Goal: Transaction & Acquisition: Purchase product/service

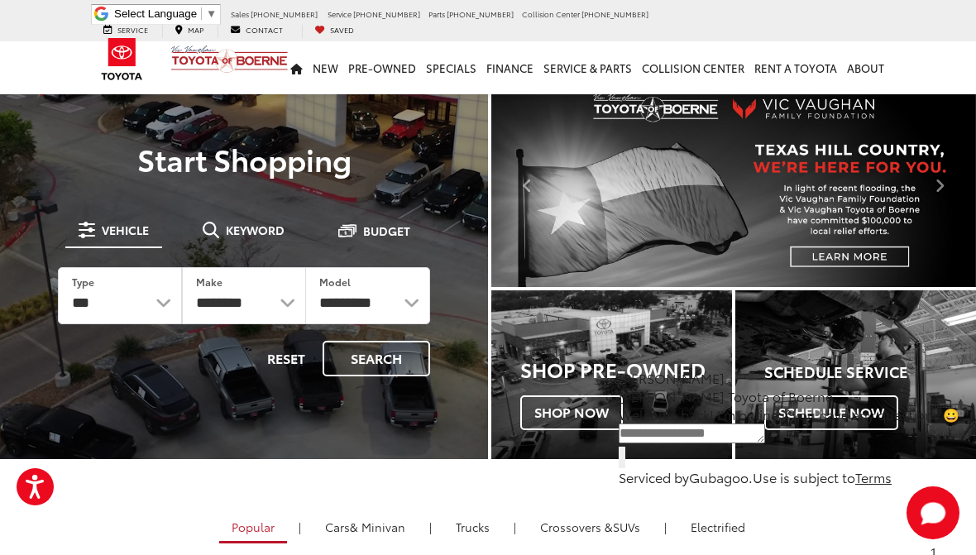
click at [119, 53] on img at bounding box center [122, 59] width 62 height 54
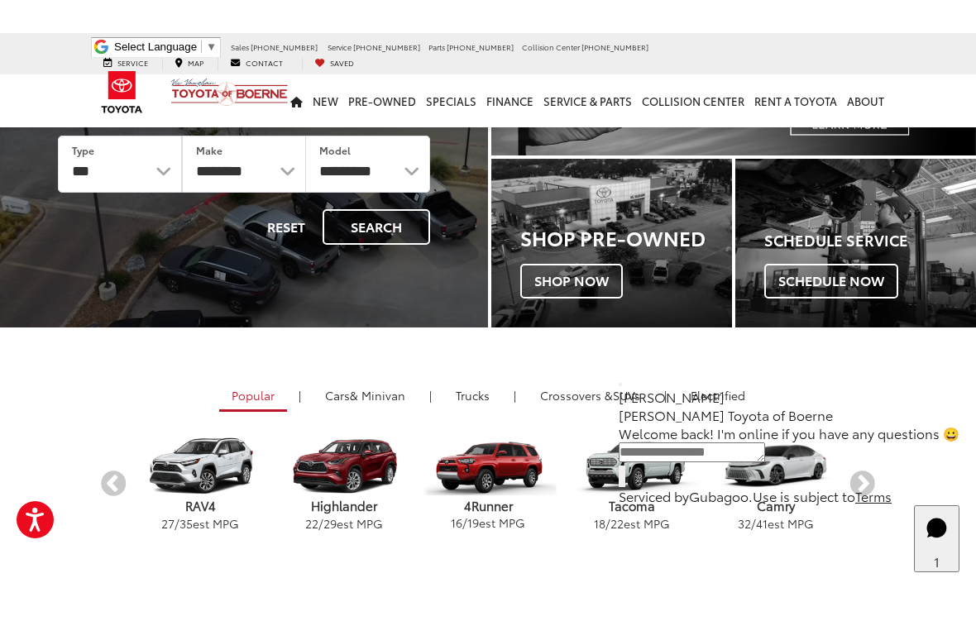
scroll to position [90, 0]
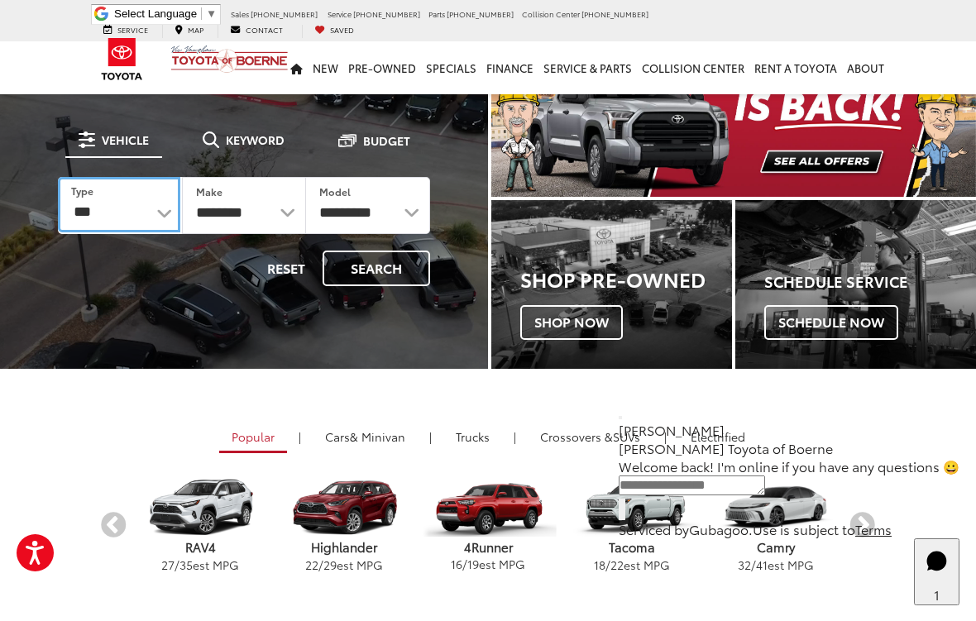
click at [152, 204] on select "*** *** **** *********" at bounding box center [119, 204] width 122 height 55
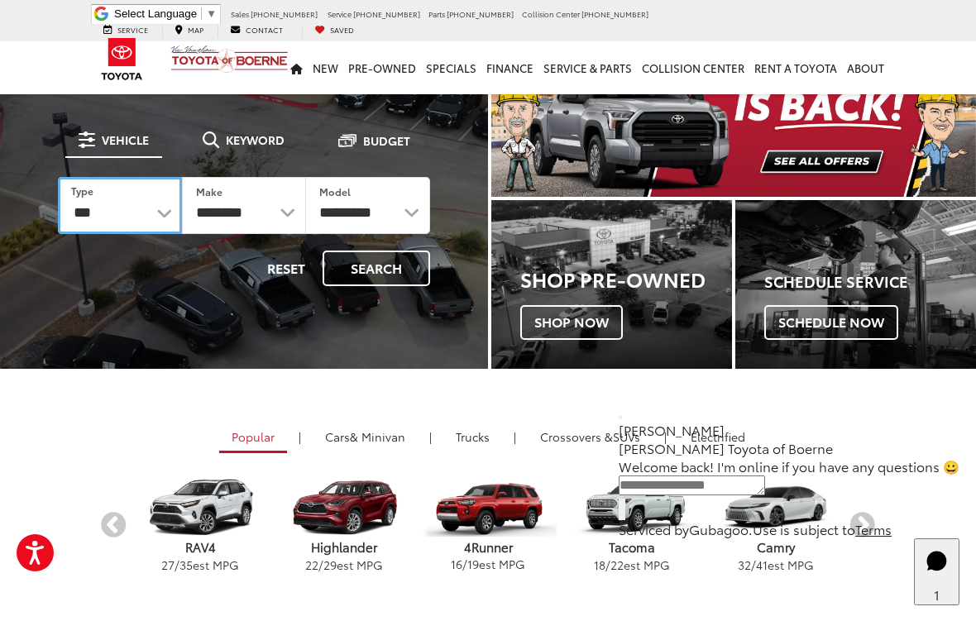
select select "******"
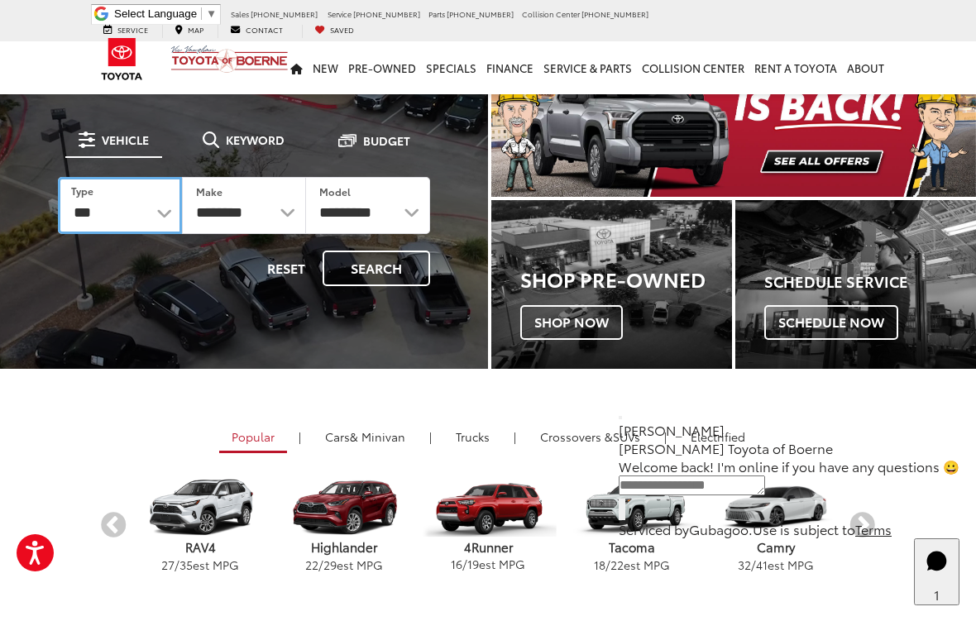
select select
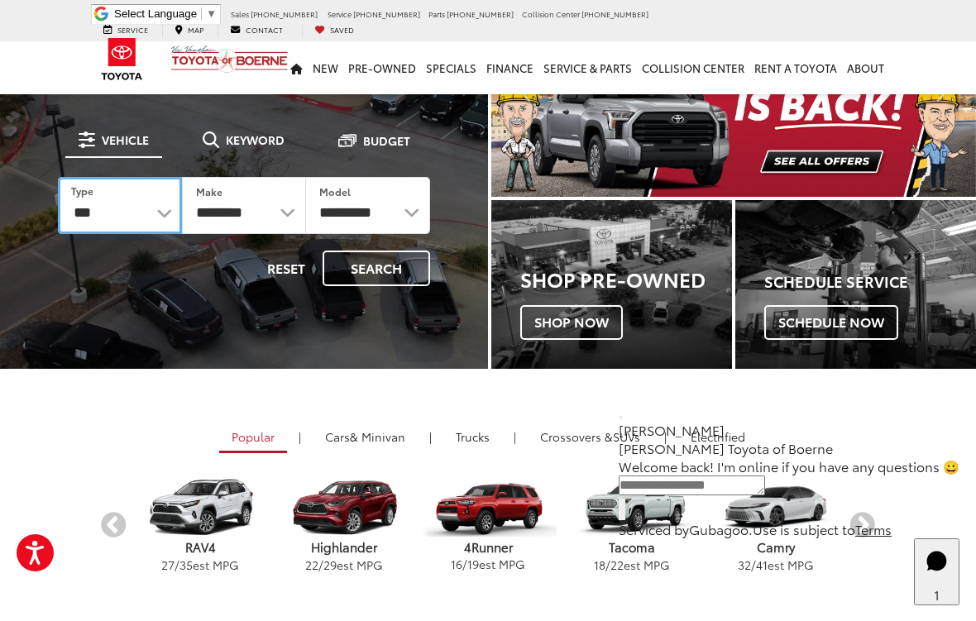
select select
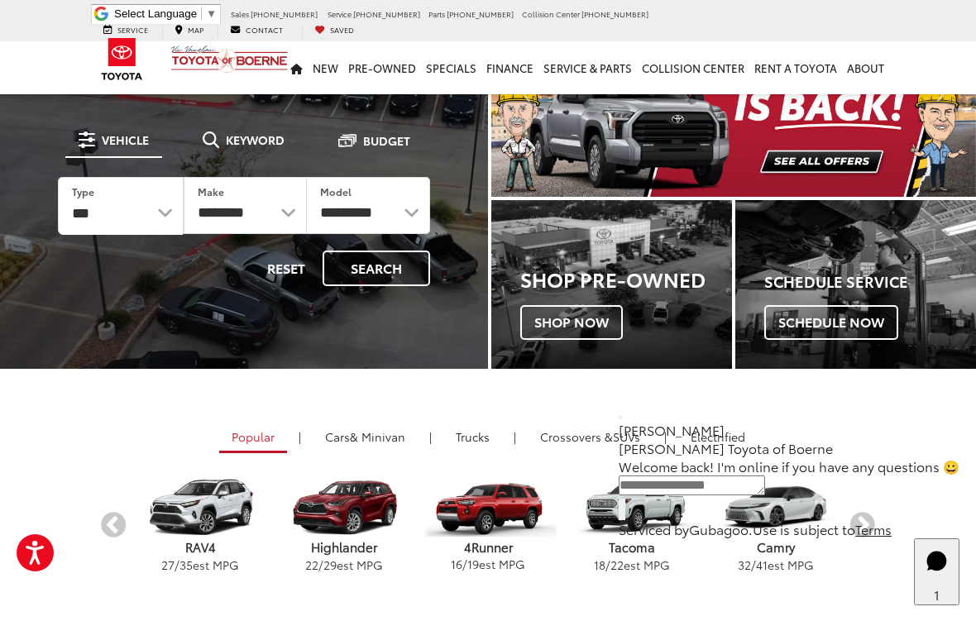
click at [400, 278] on button "Search" at bounding box center [377, 269] width 108 height 36
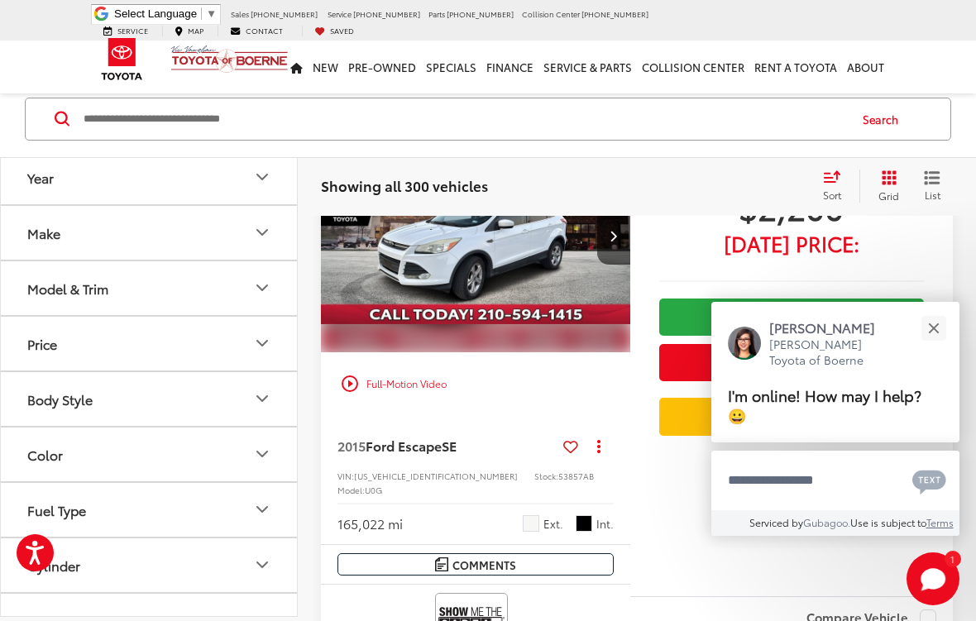
scroll to position [2408, 0]
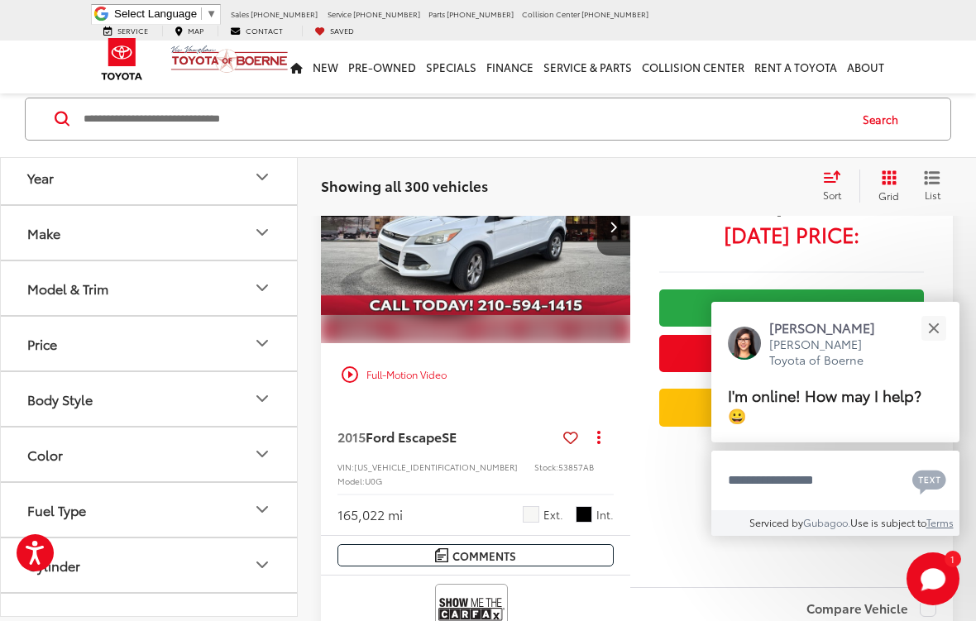
click at [930, 333] on div "Close" at bounding box center [933, 328] width 11 height 11
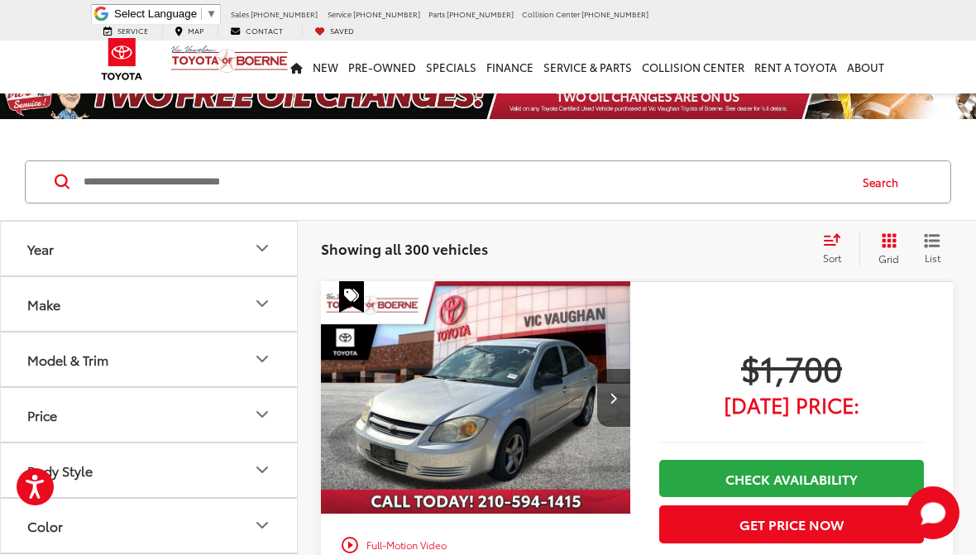
scroll to position [0, 0]
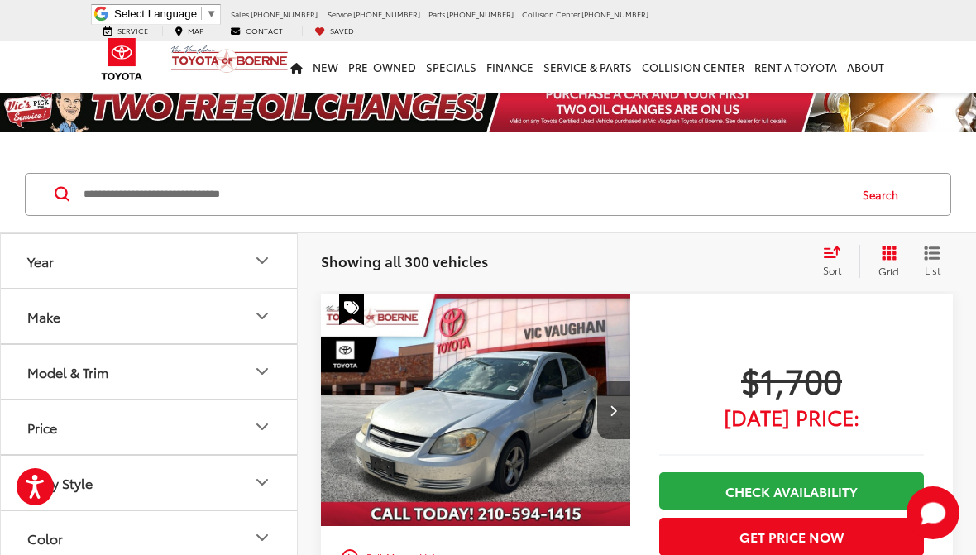
click at [372, 182] on input "Search by Make, Model, or Keyword" at bounding box center [464, 195] width 765 height 40
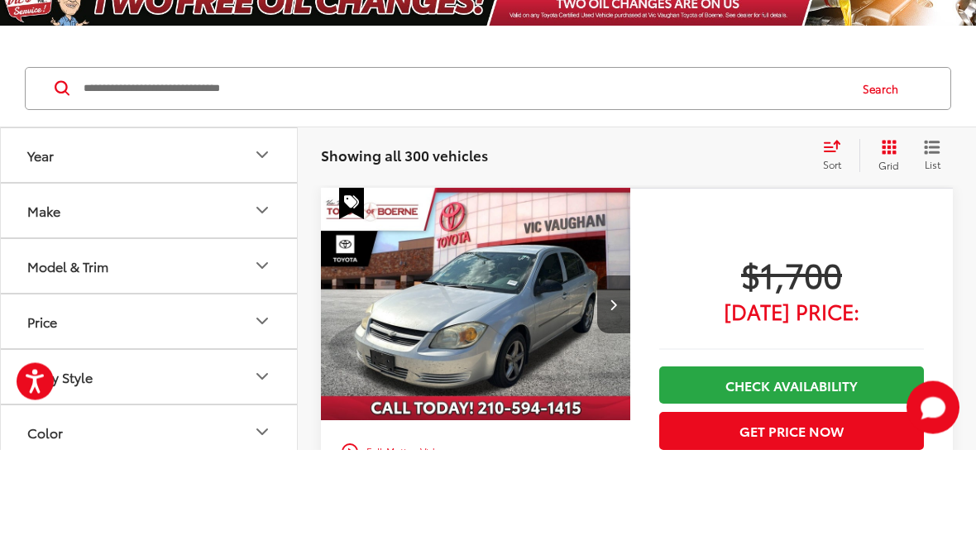
scroll to position [106, 0]
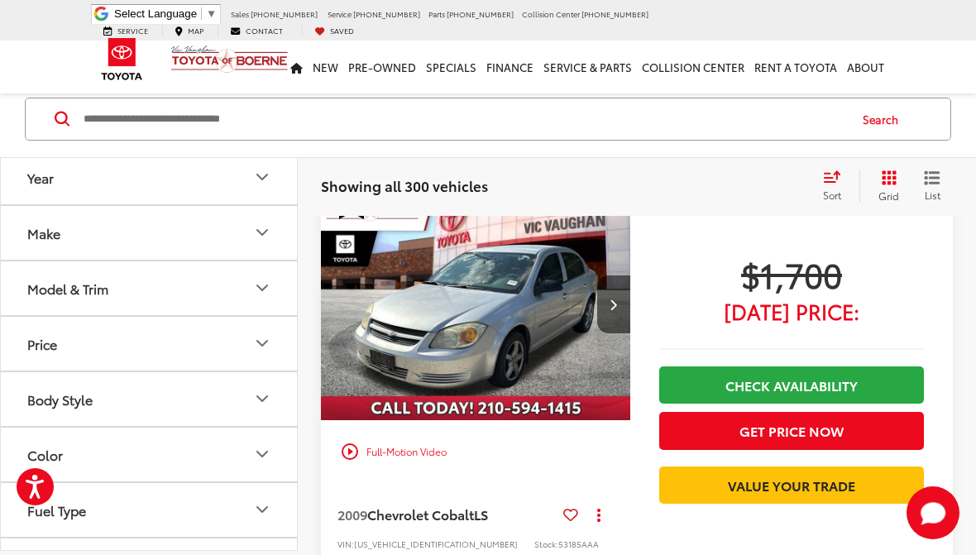
click at [835, 190] on span "Sort" at bounding box center [832, 195] width 18 height 14
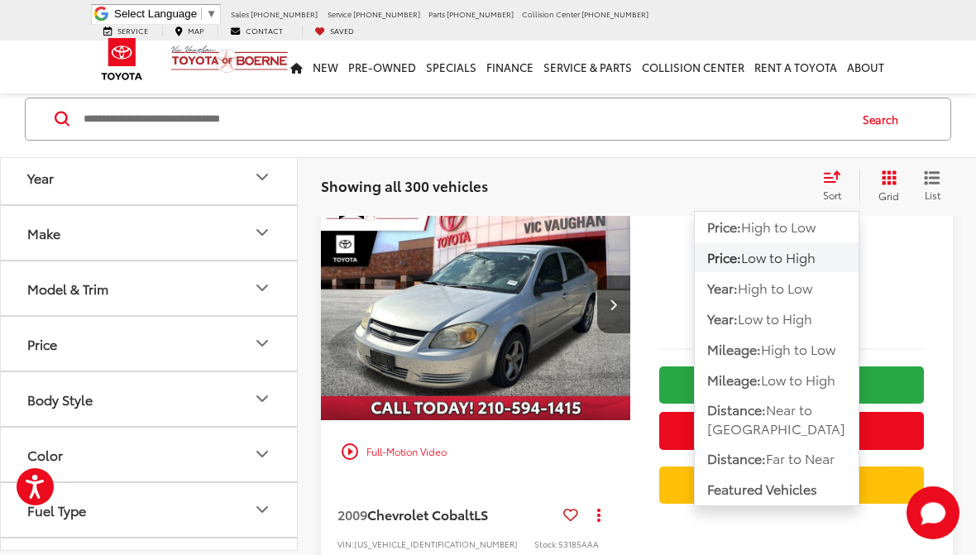
click at [936, 281] on div "Track Price $1,700 Today's Price: Check Availability Get Price Now Value Your T…" at bounding box center [791, 420] width 323 height 465
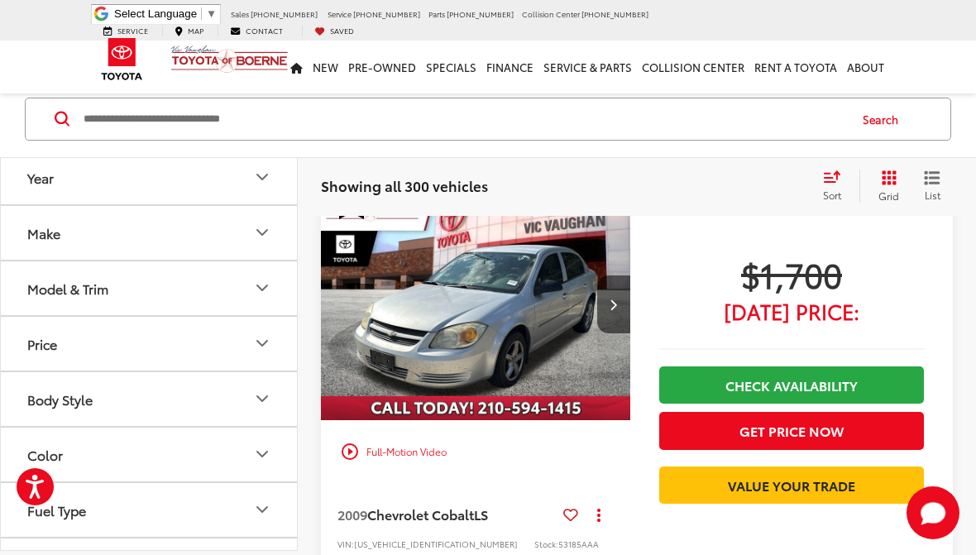
click at [823, 180] on icon "Select sort value" at bounding box center [832, 176] width 18 height 12
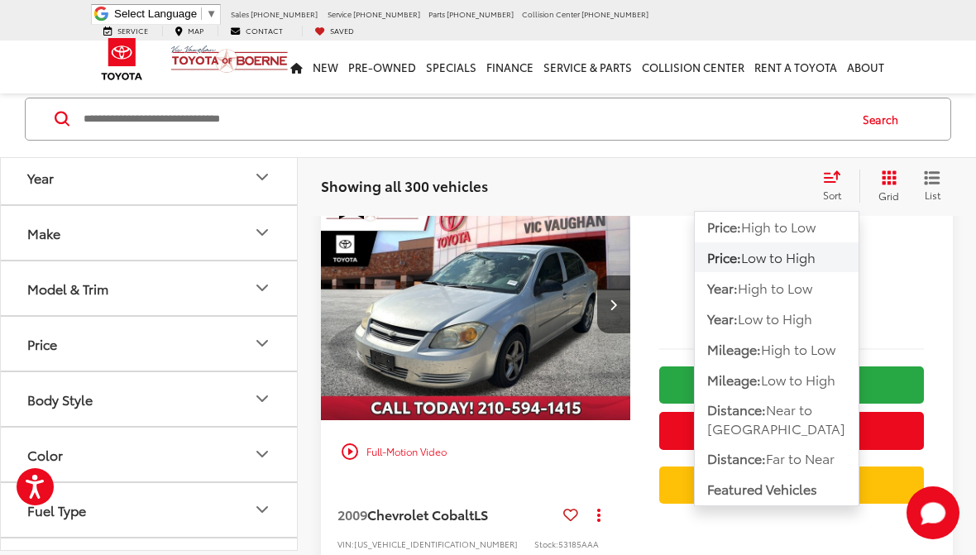
click at [751, 532] on div "Track Price $1,700 Today's Price: Check Availability Get Price Now Value Your T…" at bounding box center [791, 420] width 323 height 465
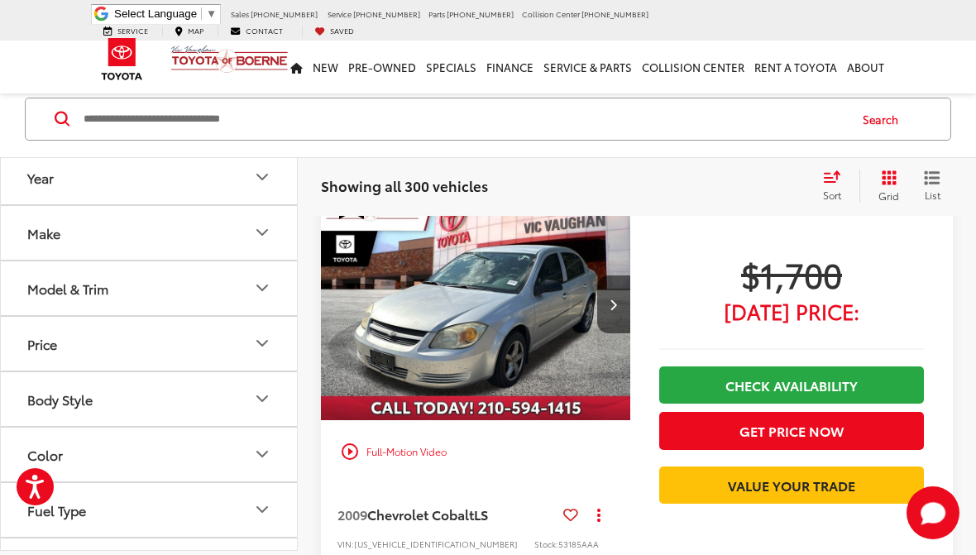
click at [939, 188] on span "List" at bounding box center [932, 195] width 17 height 14
click at [452, 114] on input "Search by Make, Model, or Keyword" at bounding box center [464, 119] width 765 height 40
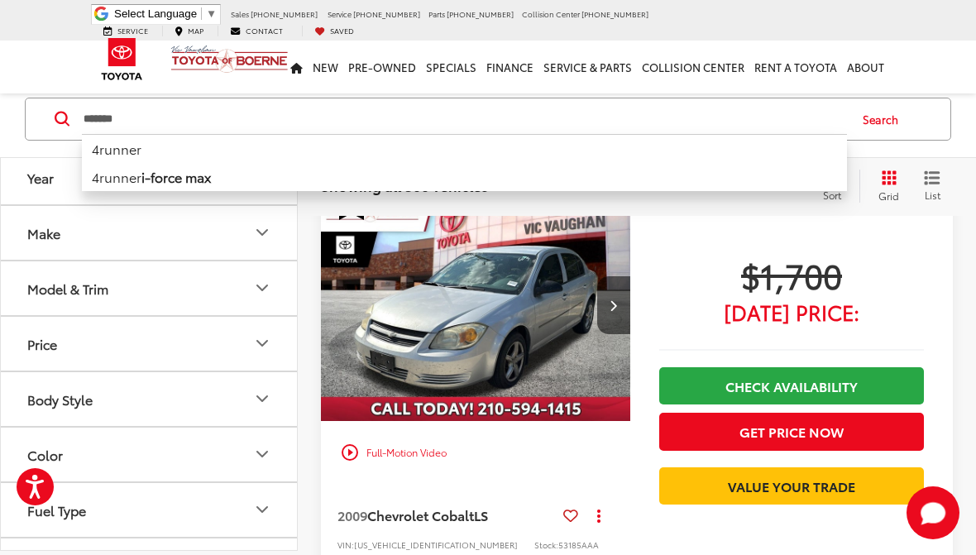
type input "*******"
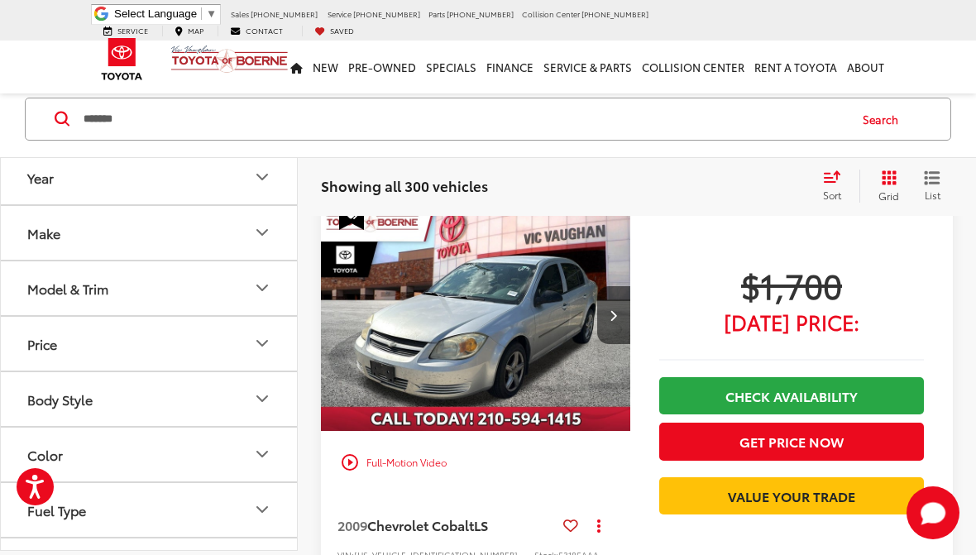
scroll to position [75, 0]
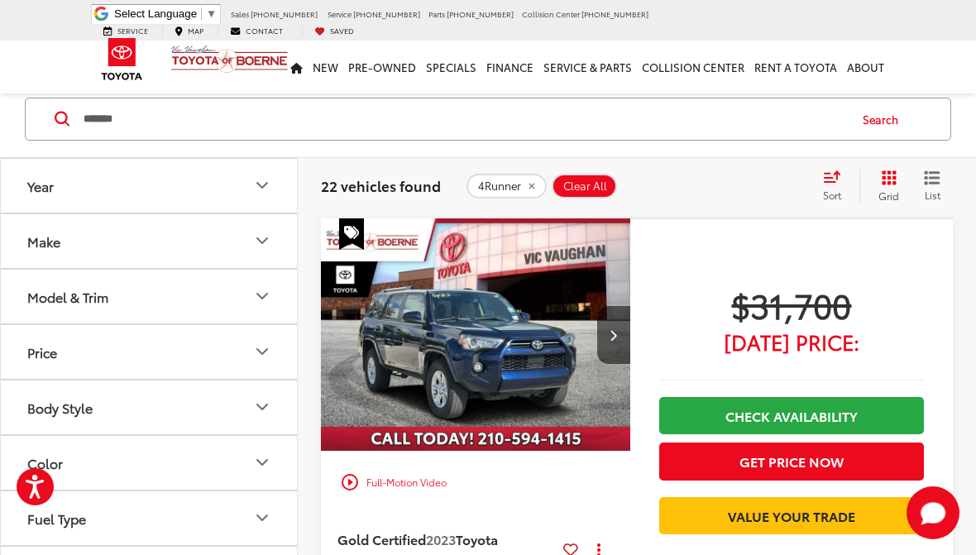
click at [899, 113] on button "Search" at bounding box center [884, 118] width 75 height 41
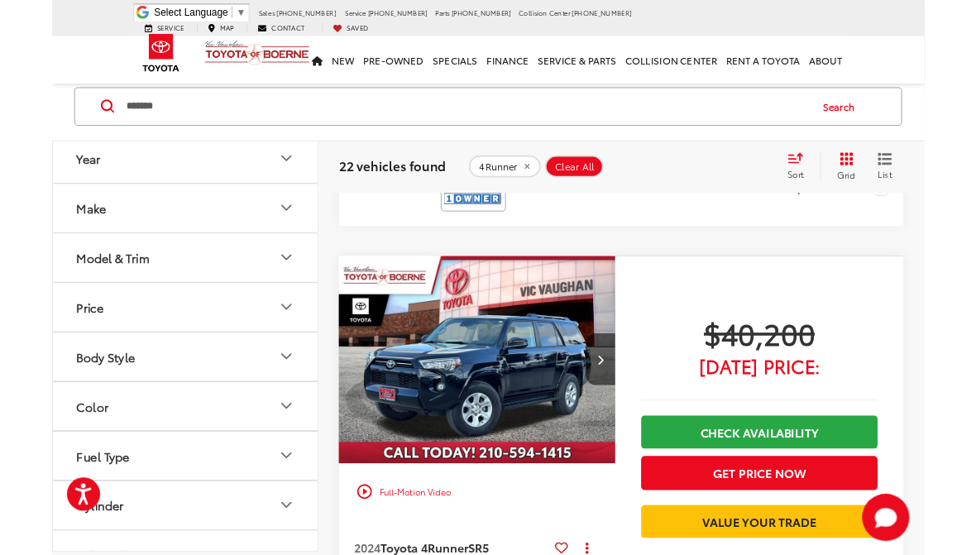
scroll to position [3491, 0]
